Goal: Information Seeking & Learning: Find specific page/section

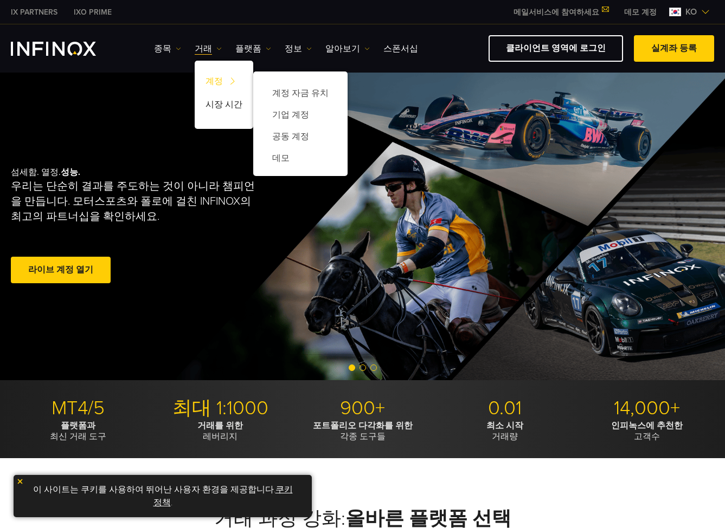
click at [225, 83] on img at bounding box center [232, 81] width 15 height 21
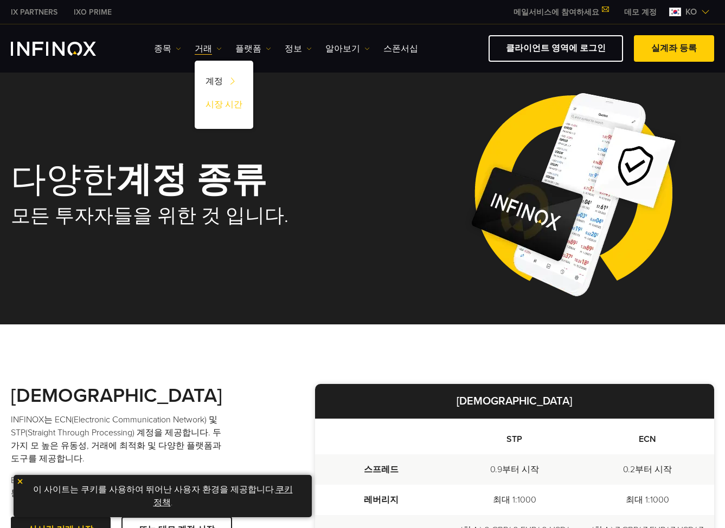
click at [218, 102] on link "시장 시간" at bounding box center [224, 106] width 59 height 23
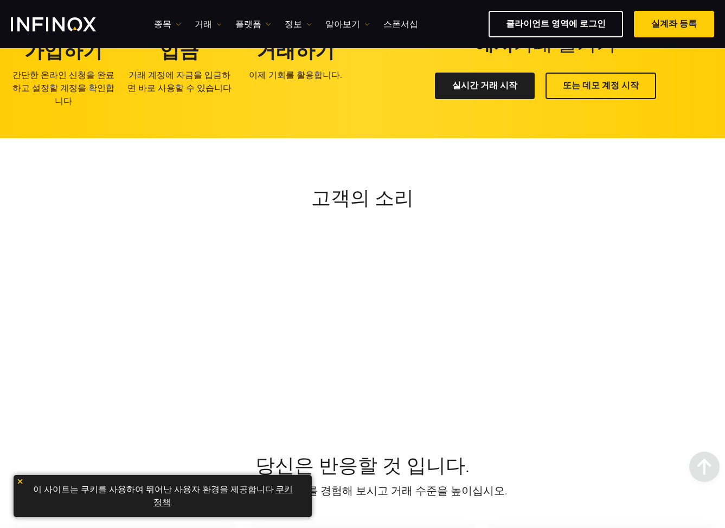
scroll to position [489, 0]
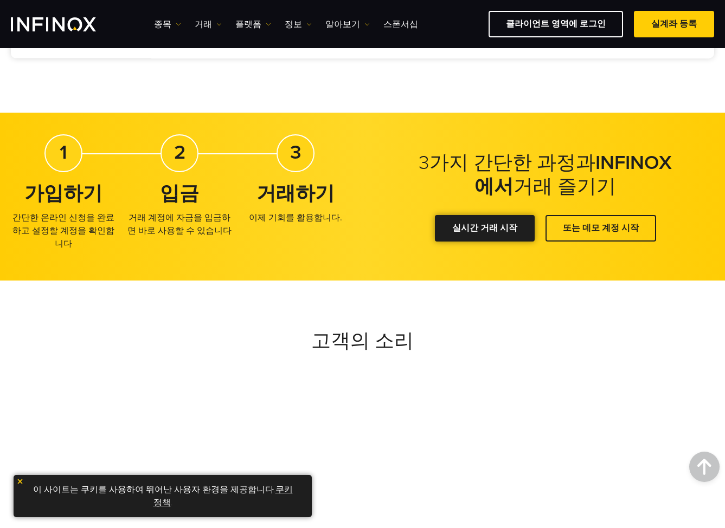
click at [499, 227] on div "시장 시간 INFINOX의 모든 영업 시간 업데이트는 이 페이지를 참조하십시오. 시장 시간 시장 시간 및 휴일은 변경될 수 있습니다. 가능한 …" at bounding box center [362, 245] width 725 height 1370
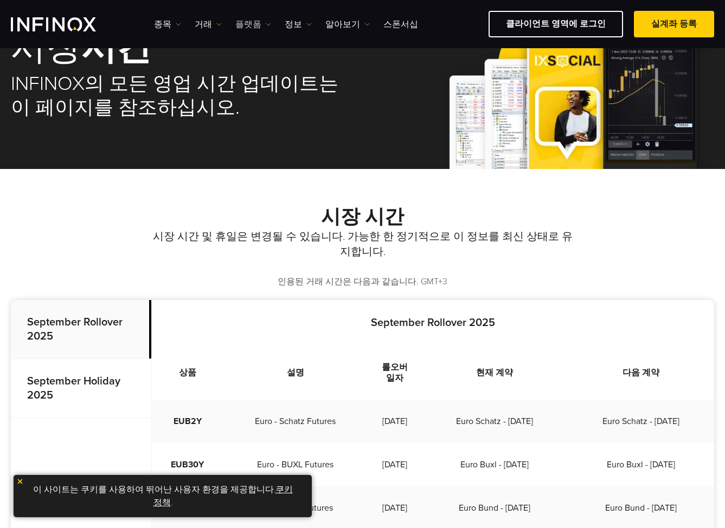
scroll to position [66, 0]
